Goal: Communication & Community: Participate in discussion

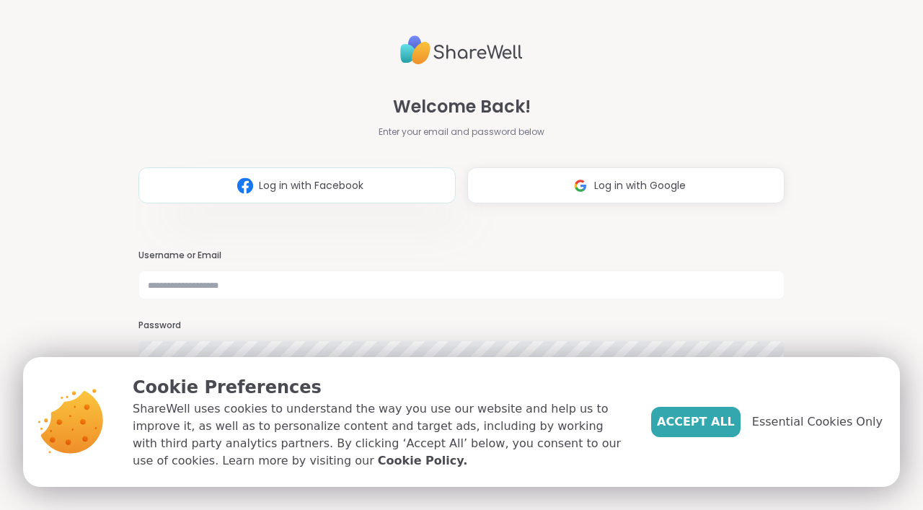
click at [366, 192] on button "Log in with Facebook" at bounding box center [296, 185] width 317 height 36
click at [361, 184] on span "Log in with Facebook" at bounding box center [311, 185] width 105 height 15
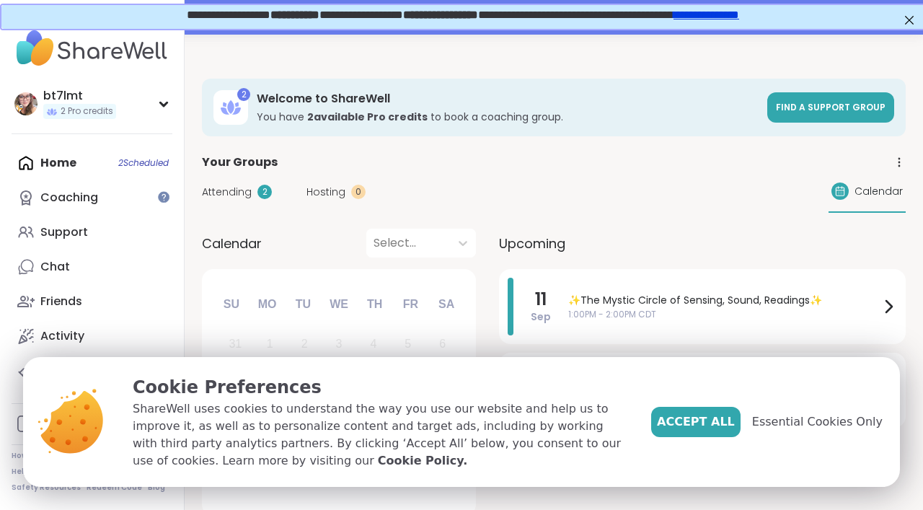
click at [115, 167] on div "Home 2 Scheduled Coaching Support Chat Friends Activity Host" at bounding box center [92, 267] width 161 height 242
click at [51, 166] on div "Home 2 Scheduled Coaching Support Chat Friends Activity Host" at bounding box center [92, 267] width 161 height 242
click at [55, 229] on div "Support" at bounding box center [64, 232] width 48 height 16
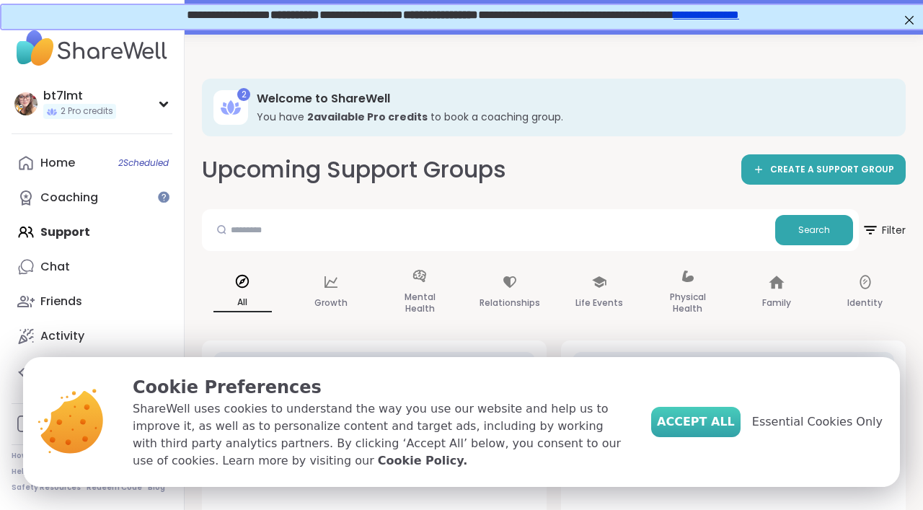
click at [702, 425] on span "Accept All" at bounding box center [696, 421] width 78 height 17
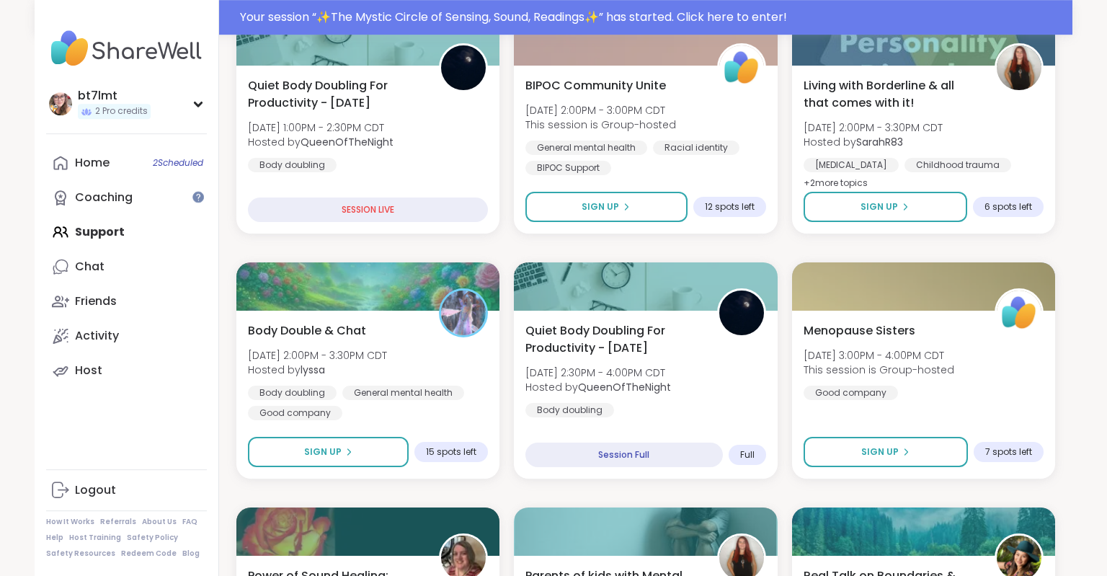
scroll to position [571, 0]
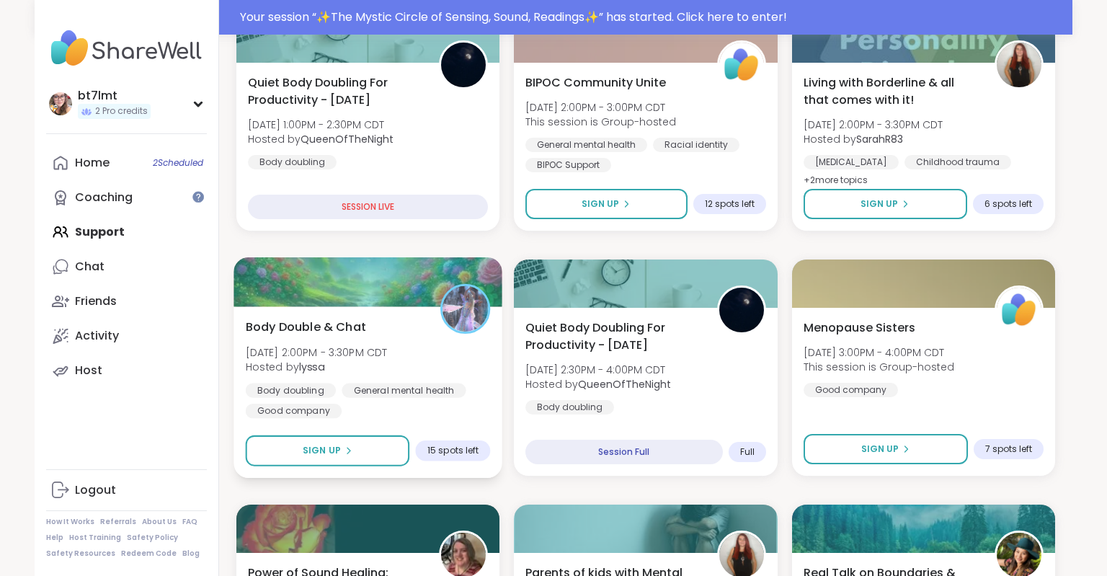
click at [415, 350] on div "Body Double & Chat [DATE] 2:00PM - 3:30PM CDT Hosted by lyssa Body doubling Gen…" at bounding box center [368, 368] width 245 height 100
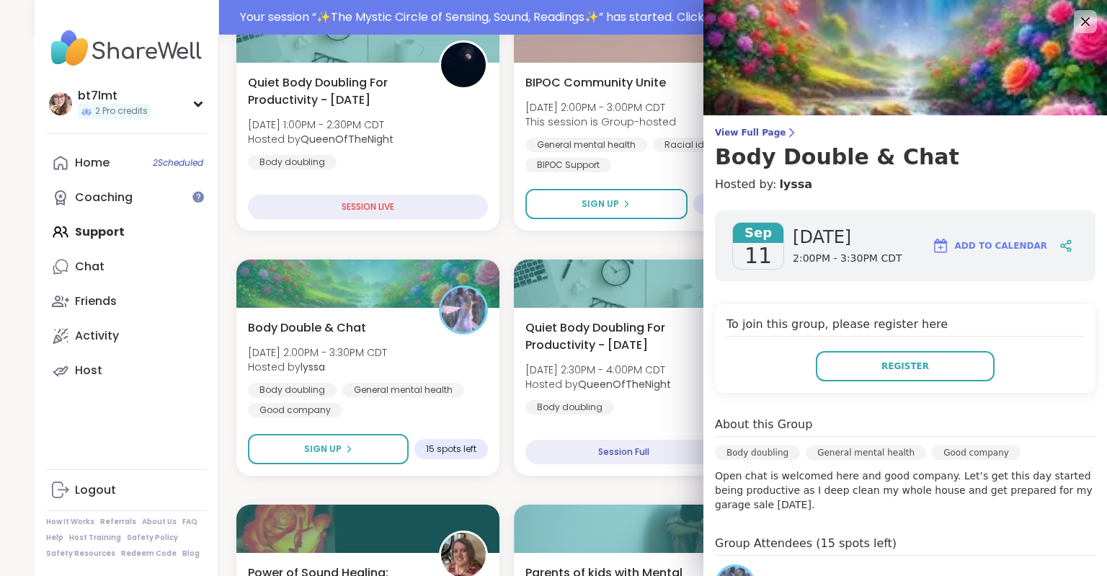
click at [922, 480] on p "Open chat is welcomed here and good company. Let’s get this day started being p…" at bounding box center [905, 490] width 381 height 43
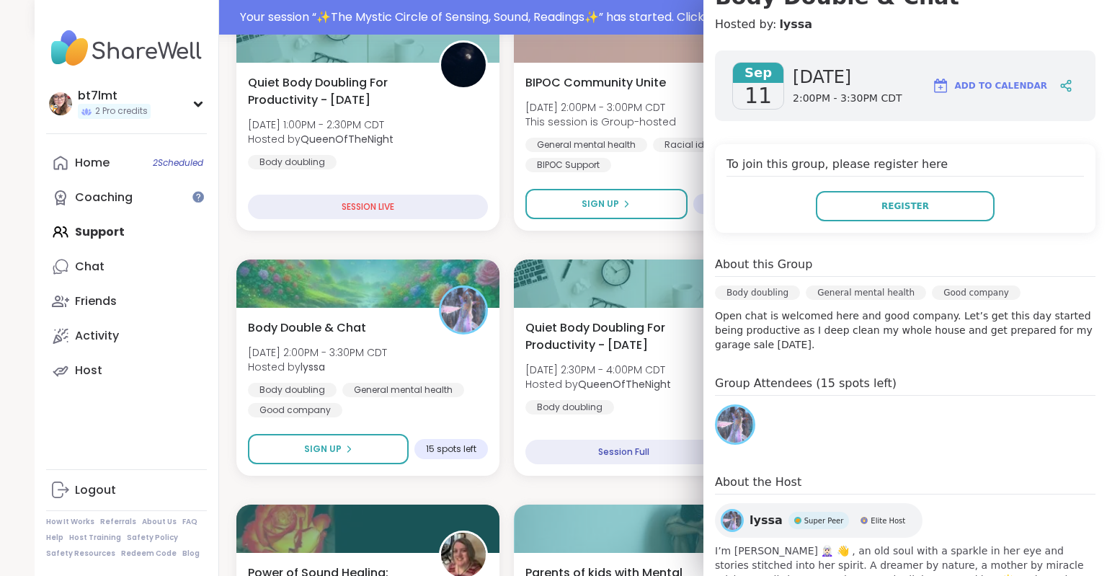
scroll to position [140, 0]
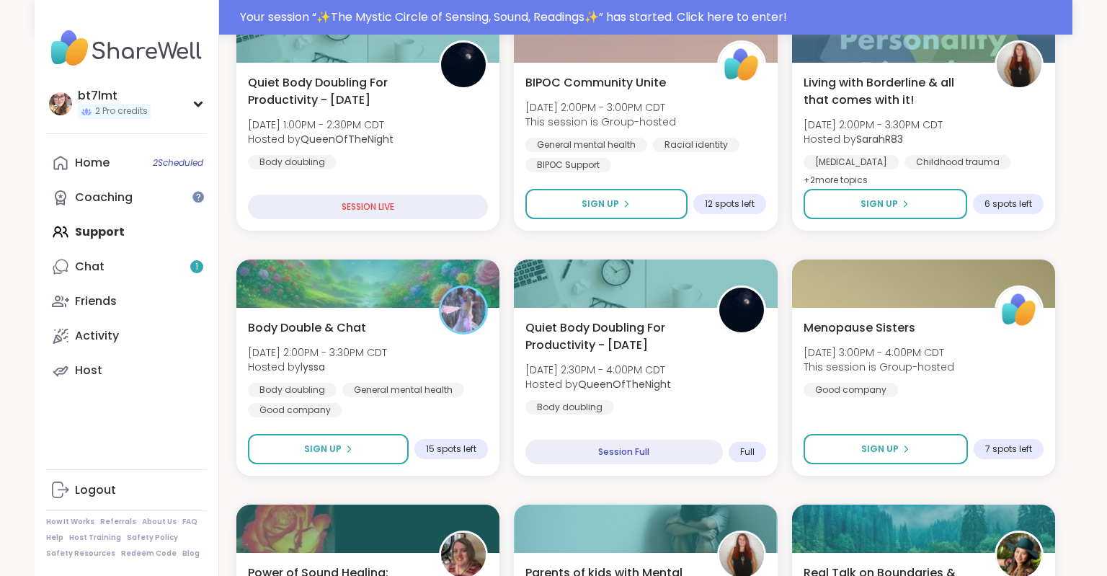
scroll to position [536, 0]
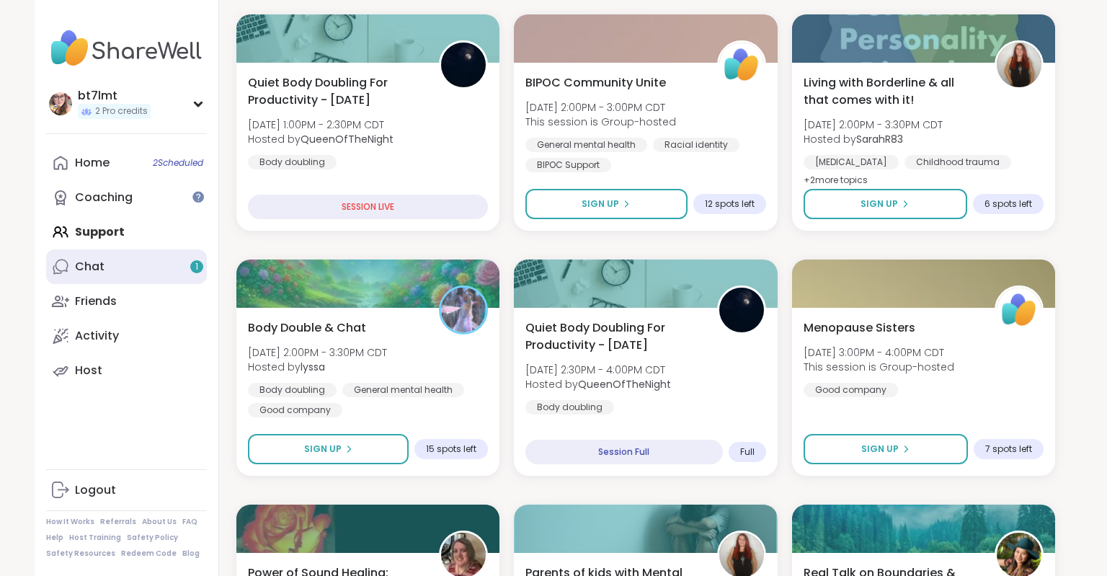
click at [183, 266] on link "Chat 1" at bounding box center [126, 266] width 161 height 35
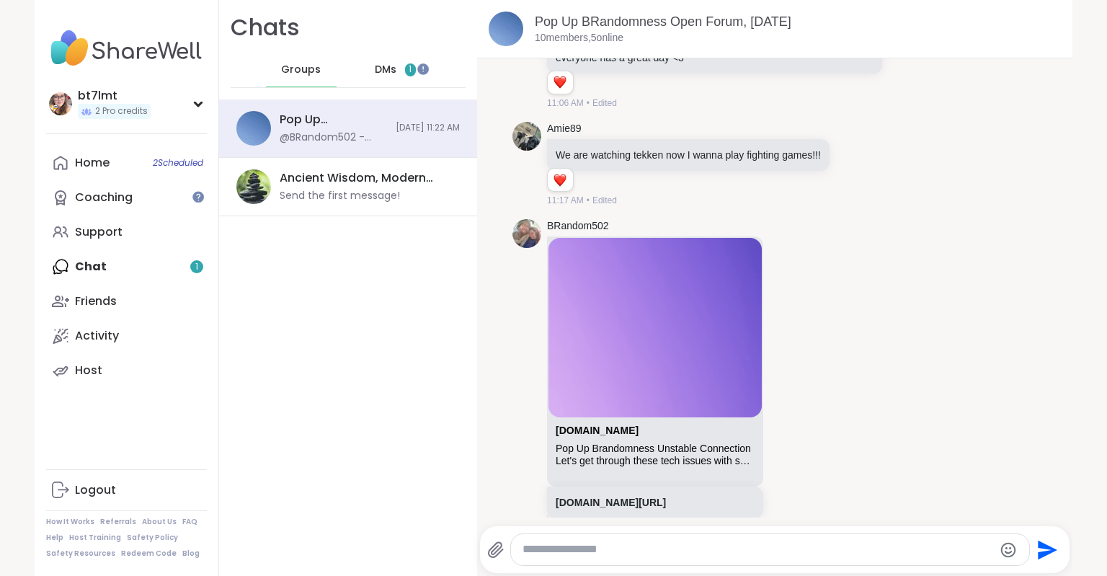
click at [396, 78] on div "DMs 1" at bounding box center [395, 70] width 71 height 35
